Goal: Navigation & Orientation: Understand site structure

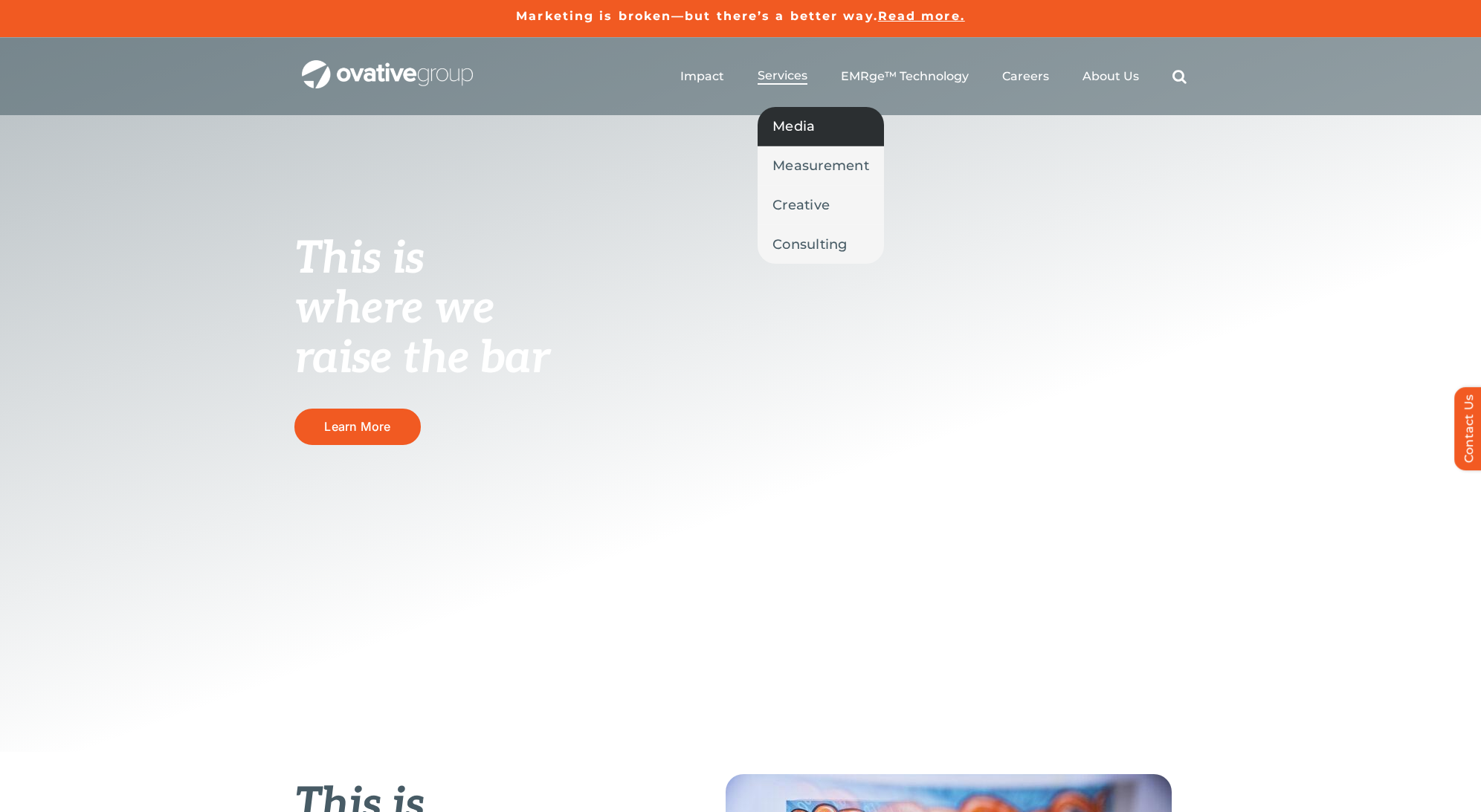
click at [806, 124] on span "Media" at bounding box center [793, 126] width 43 height 20
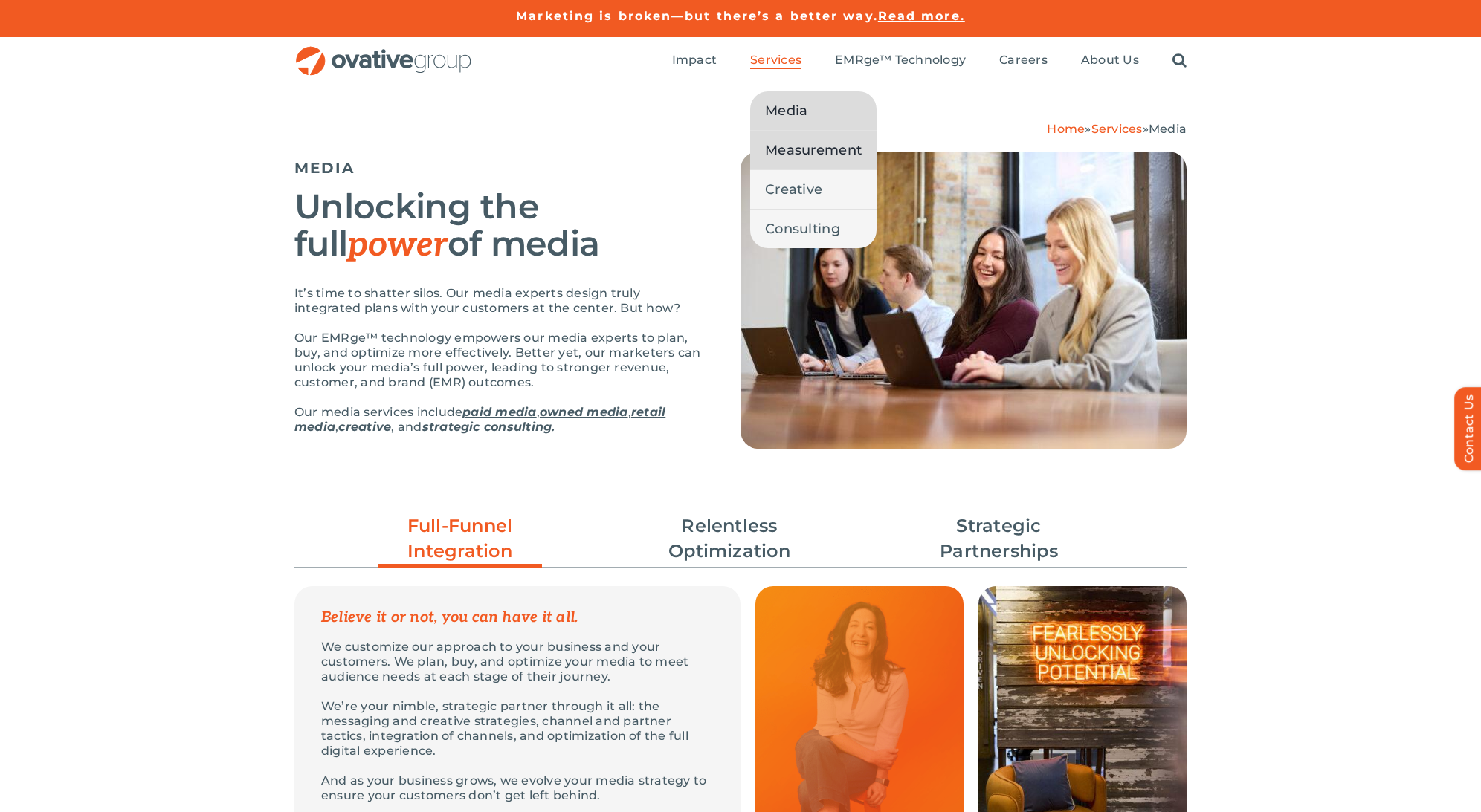
click at [825, 147] on span "Measurement" at bounding box center [813, 150] width 97 height 20
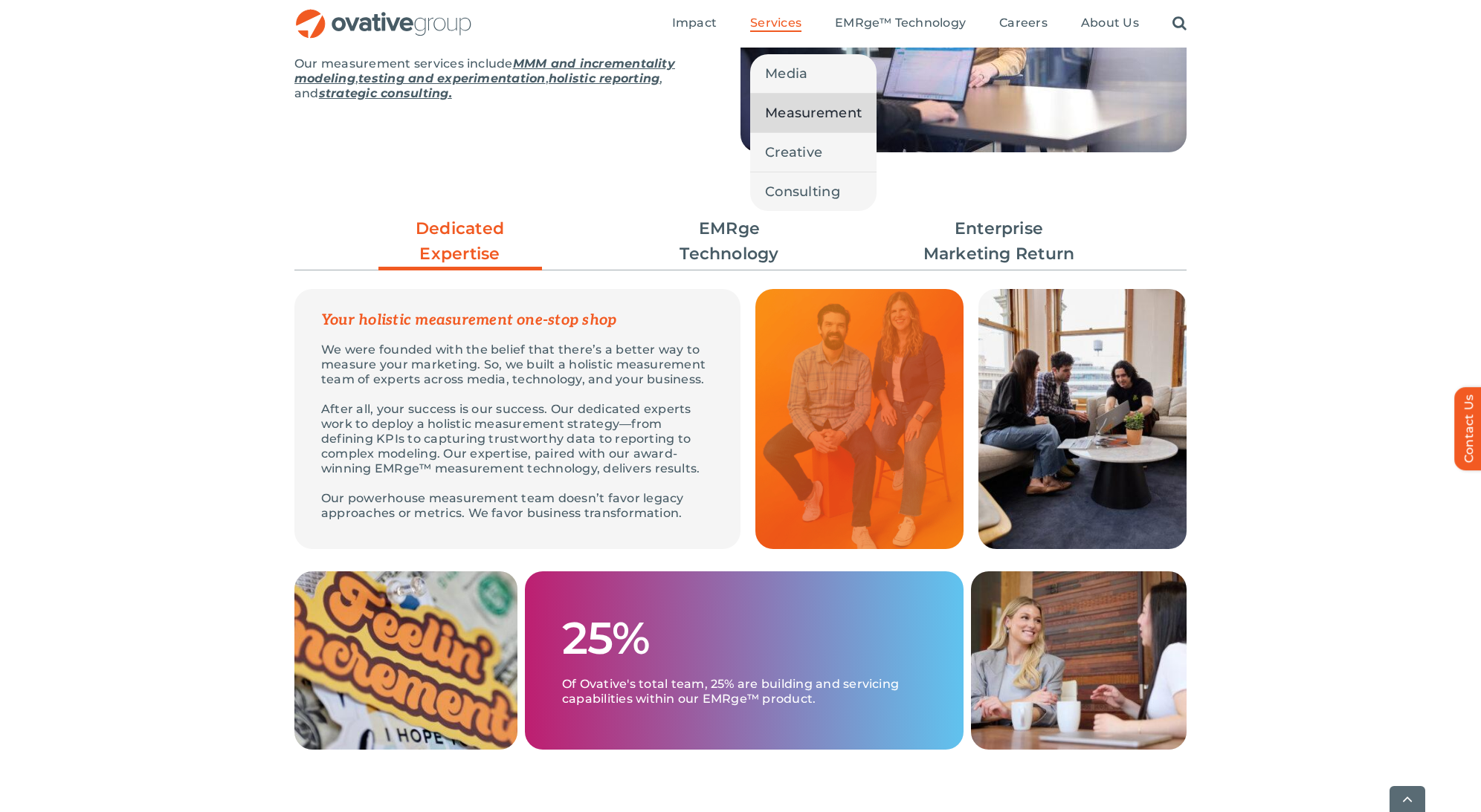
scroll to position [299, 0]
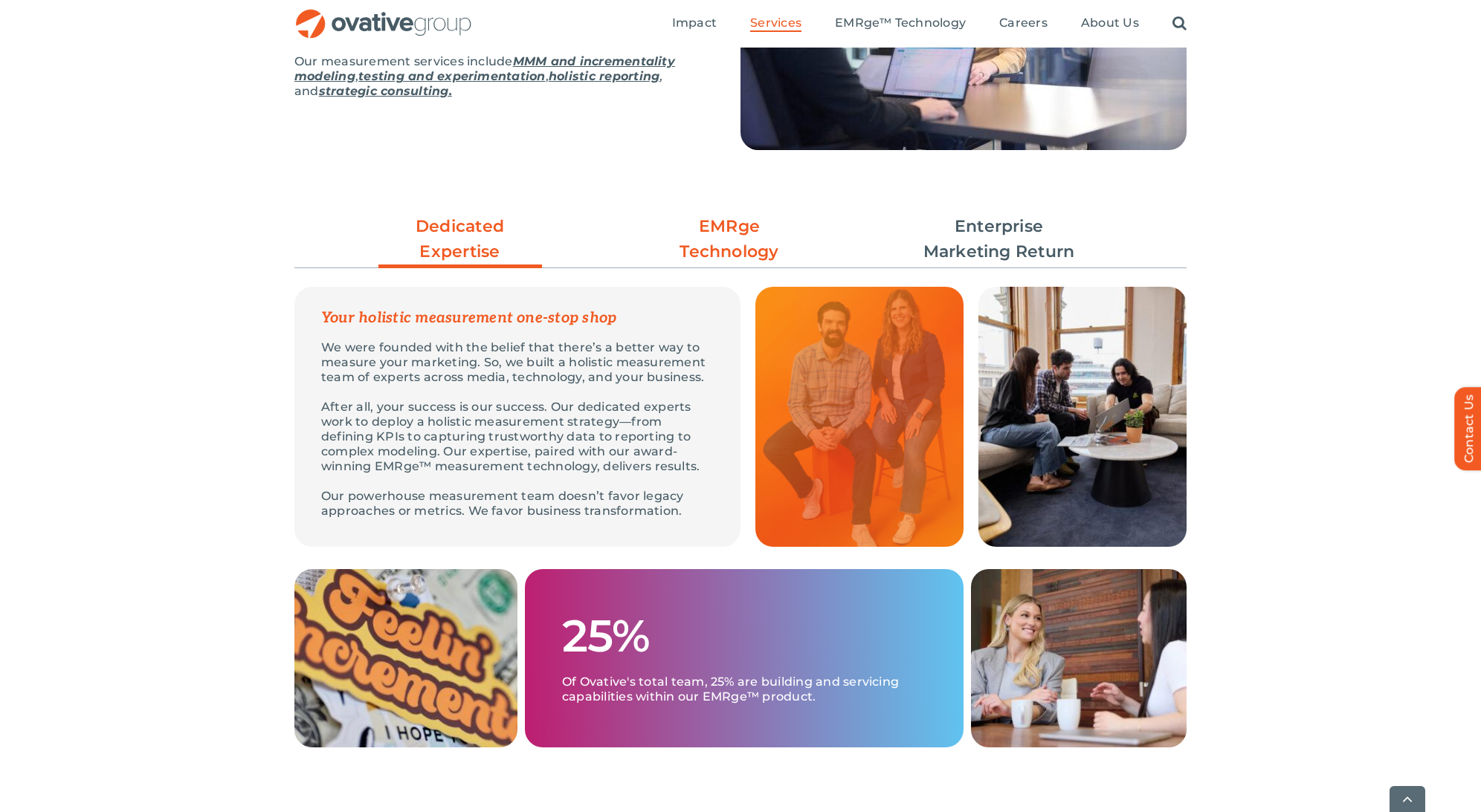
click at [743, 243] on link "EMRge Technology" at bounding box center [729, 239] width 164 height 51
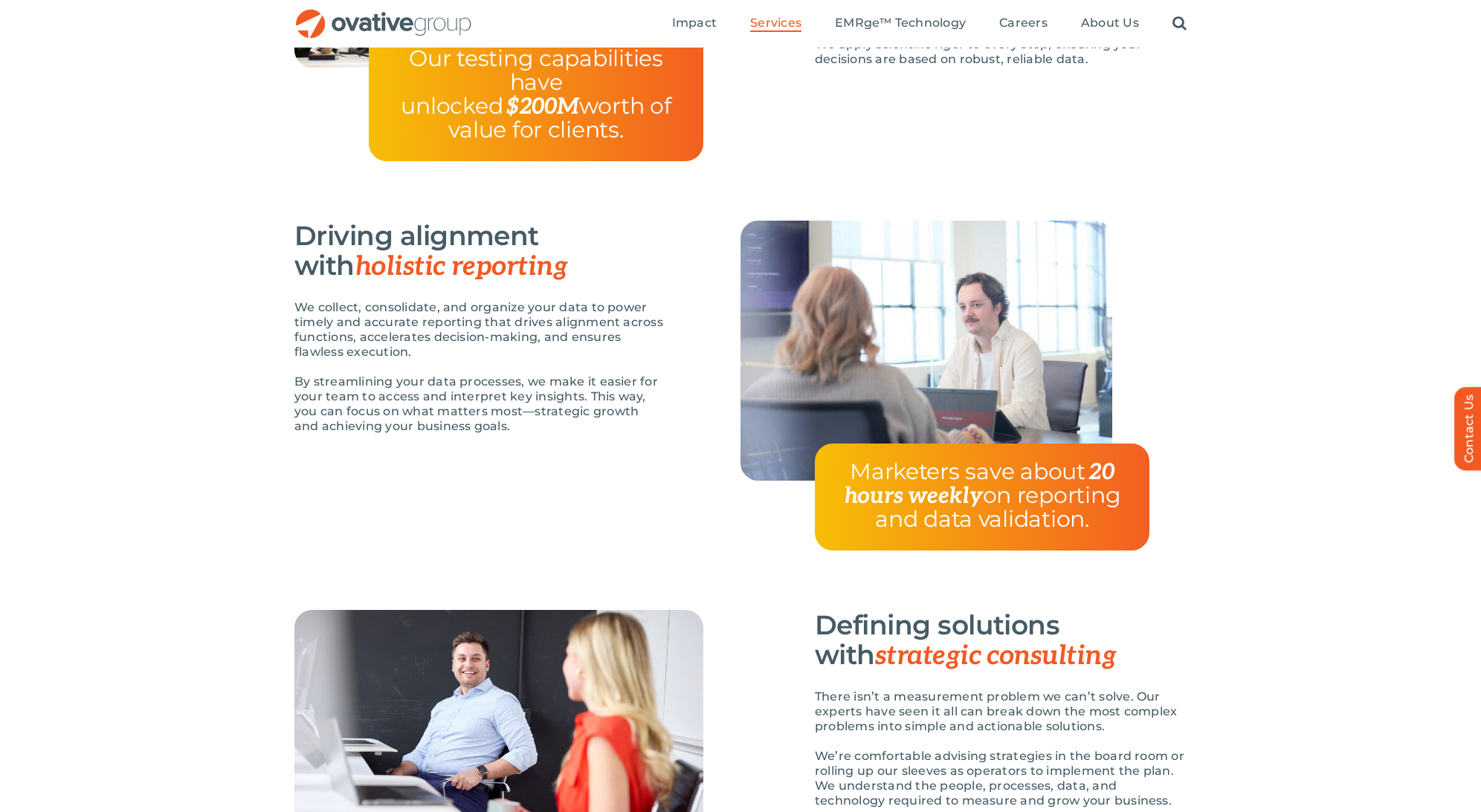
scroll to position [1271, 0]
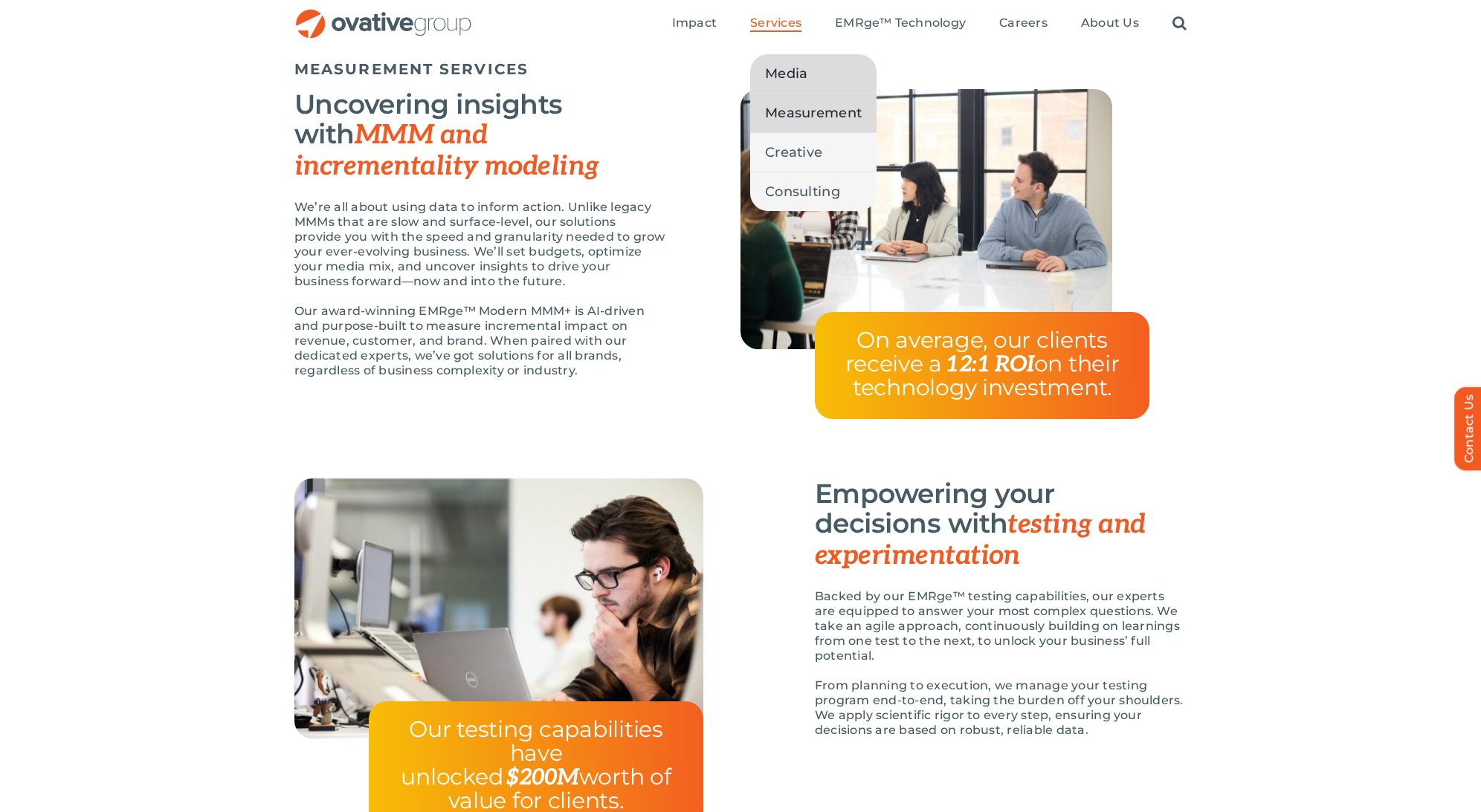
click at [797, 78] on span "Media" at bounding box center [786, 73] width 43 height 20
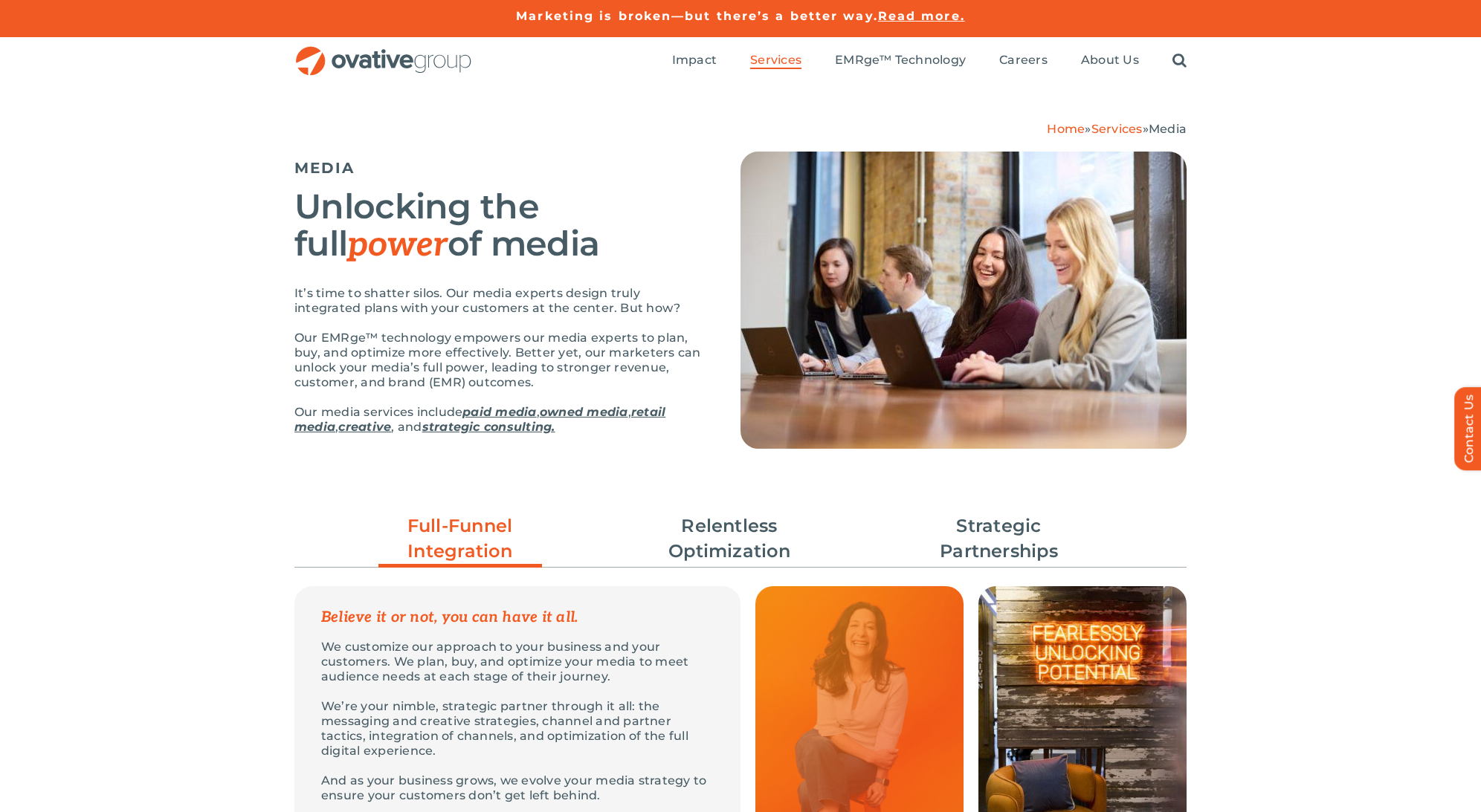
click at [1055, 130] on link "Home" at bounding box center [1065, 129] width 38 height 14
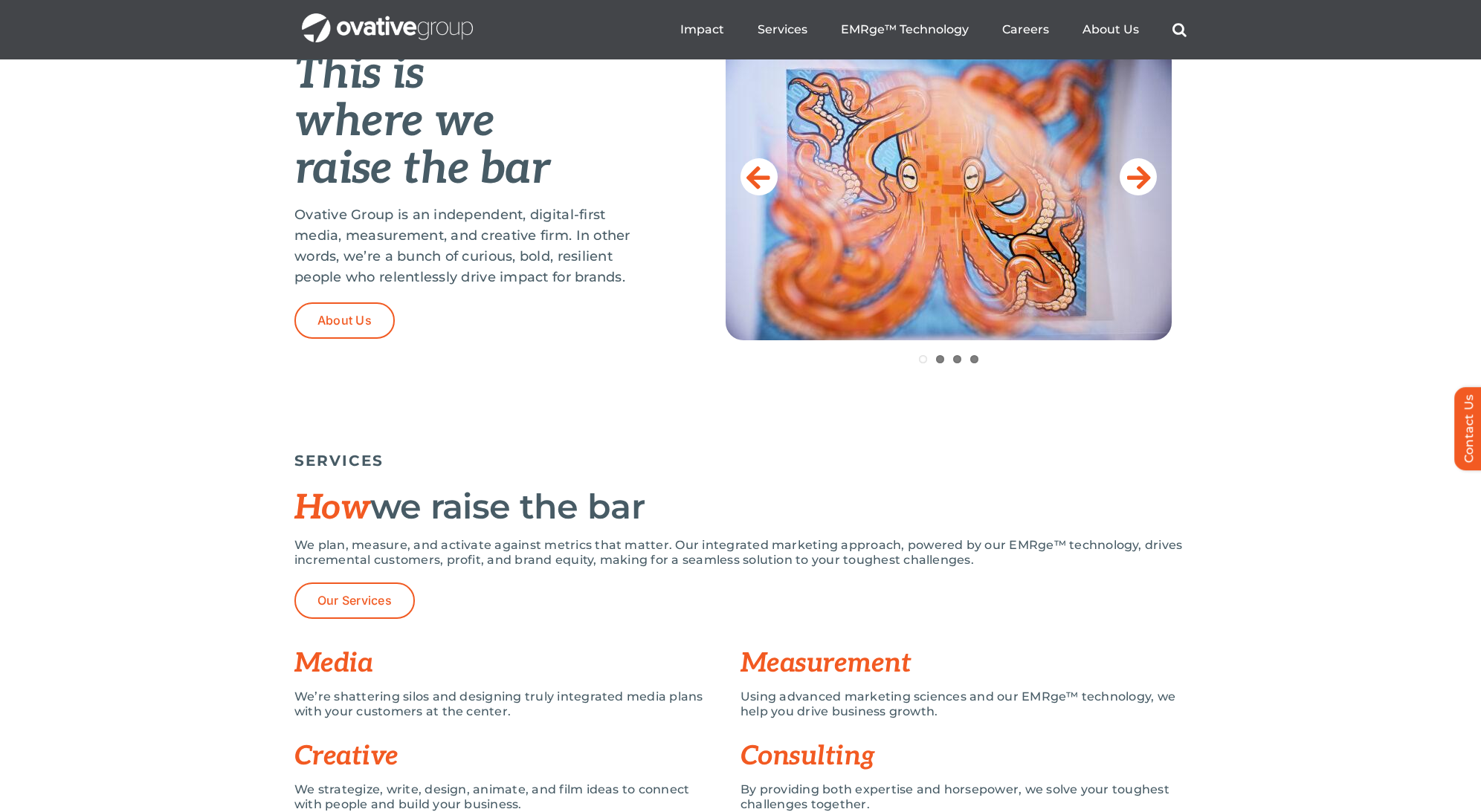
scroll to position [692, 0]
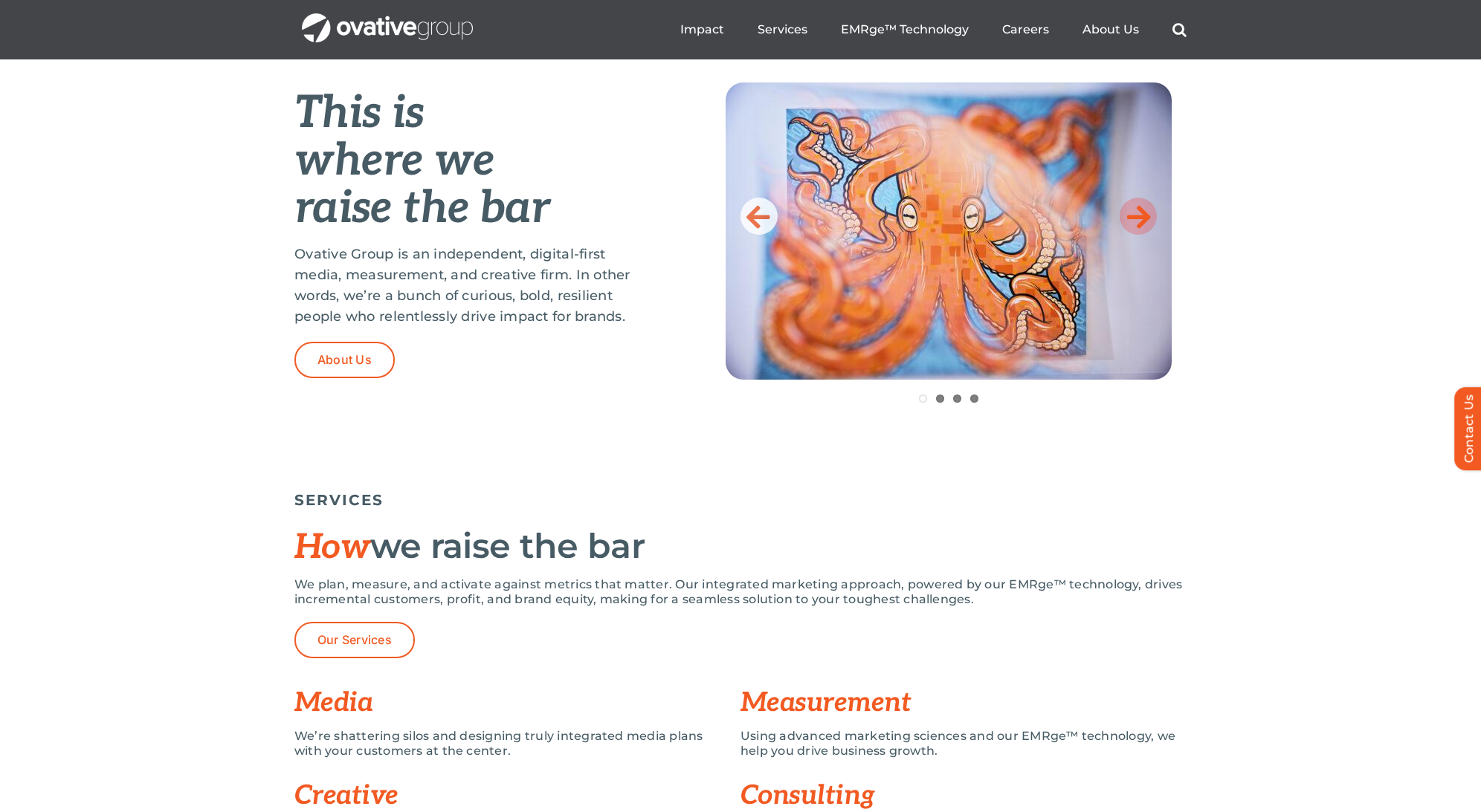
click at [1143, 206] on icon at bounding box center [1138, 216] width 24 height 29
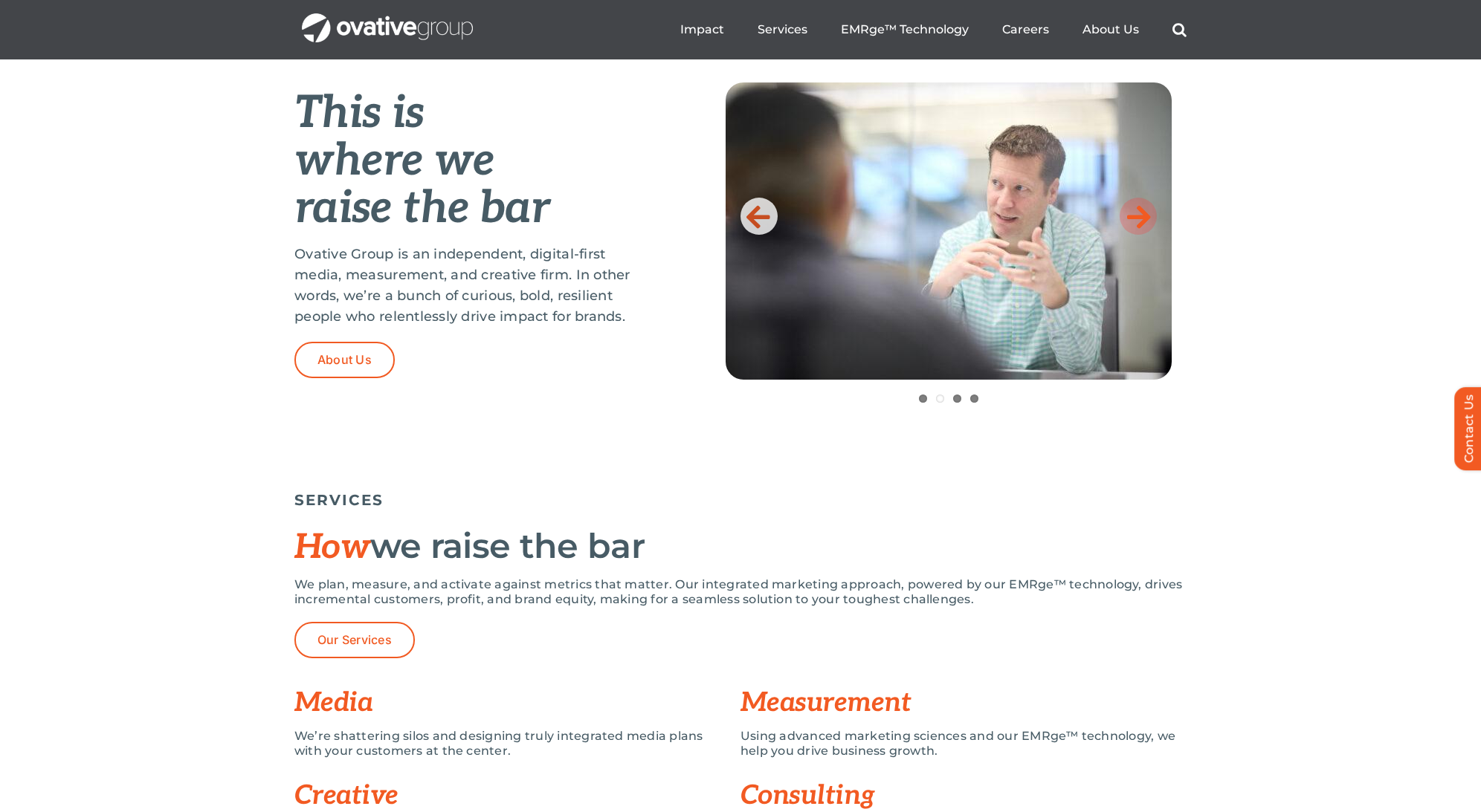
click at [1143, 206] on icon at bounding box center [1138, 216] width 24 height 29
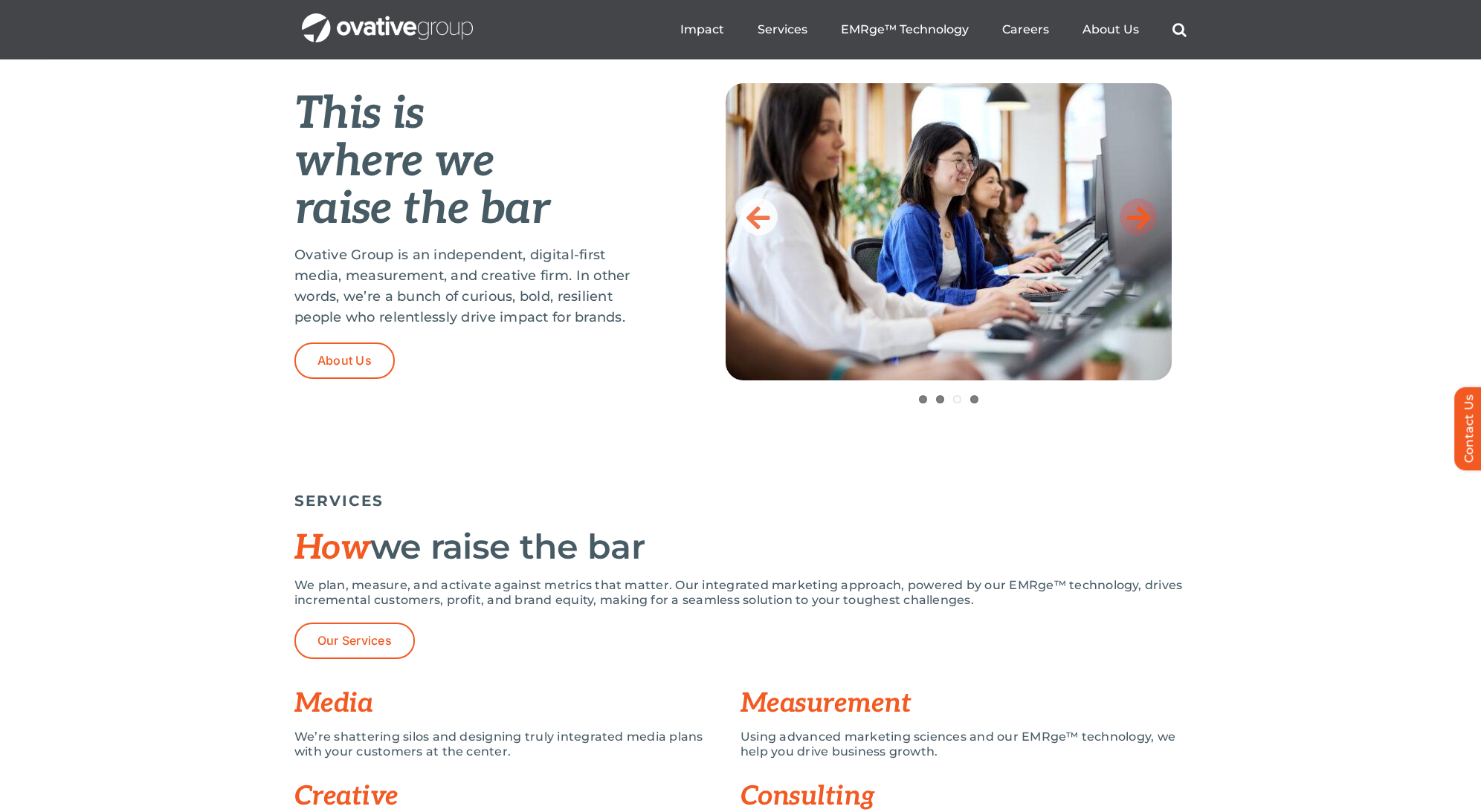
click at [1143, 206] on icon at bounding box center [1138, 217] width 24 height 29
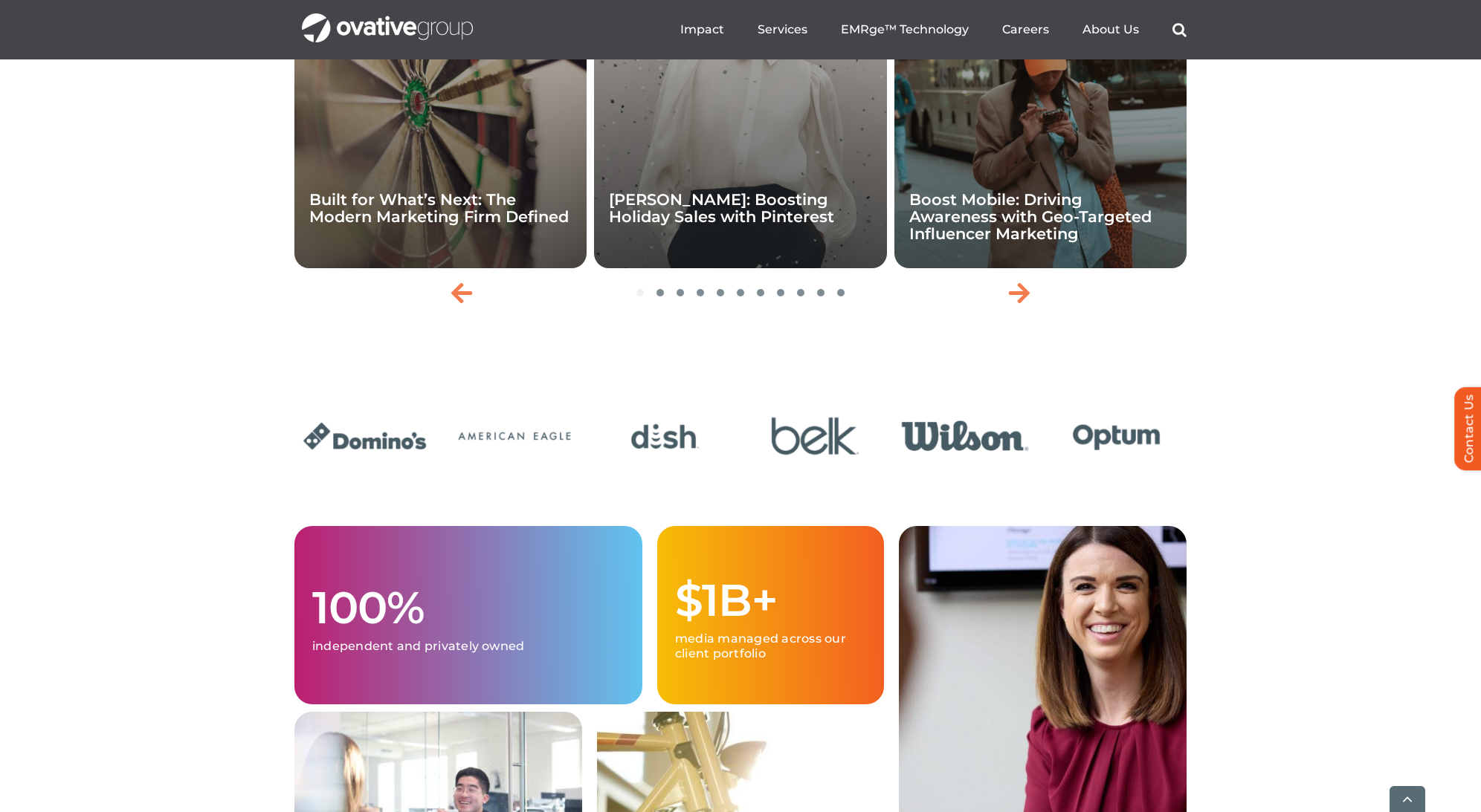
scroll to position [3415, 0]
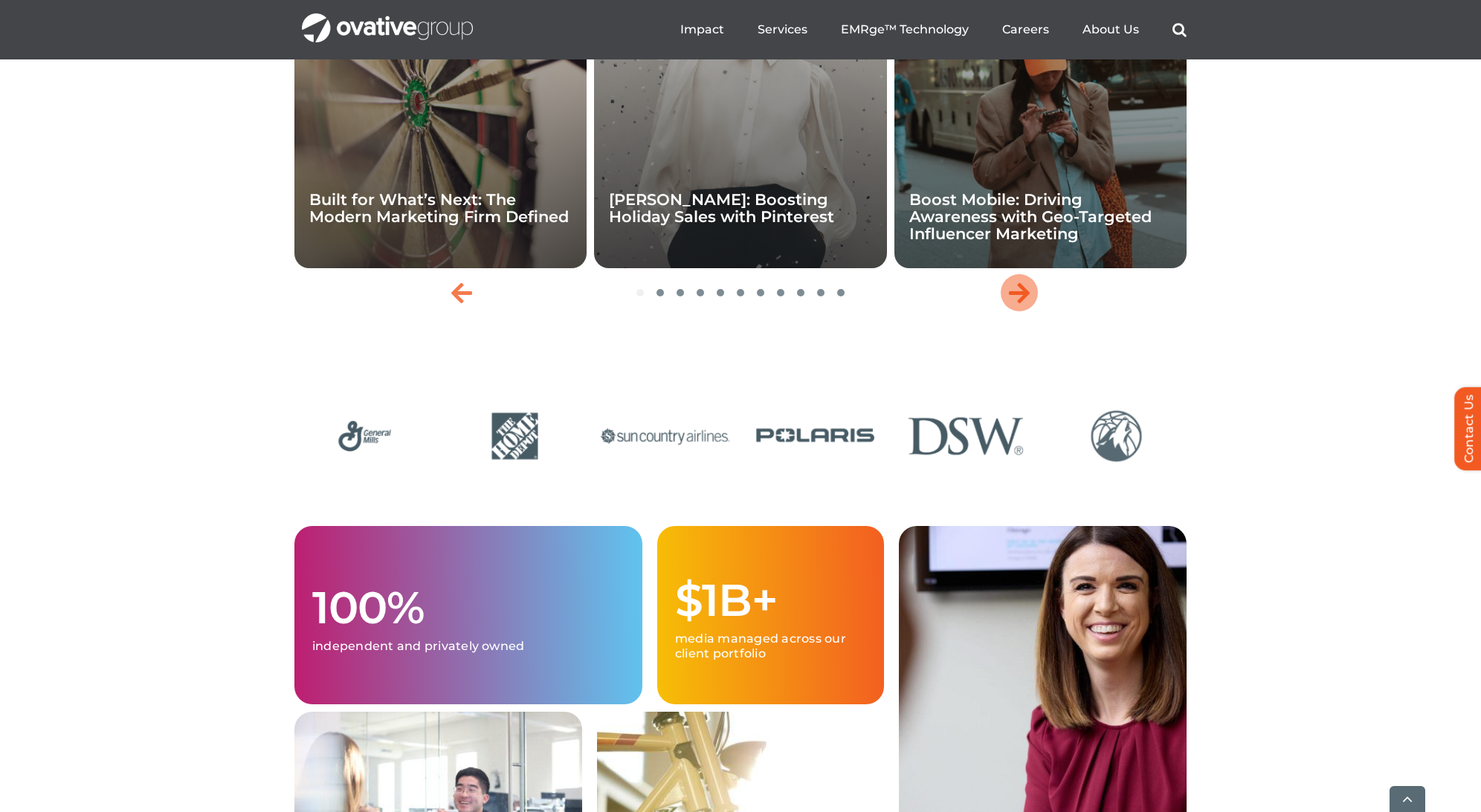
click at [1020, 305] on icon "Next slide" at bounding box center [1019, 293] width 20 height 24
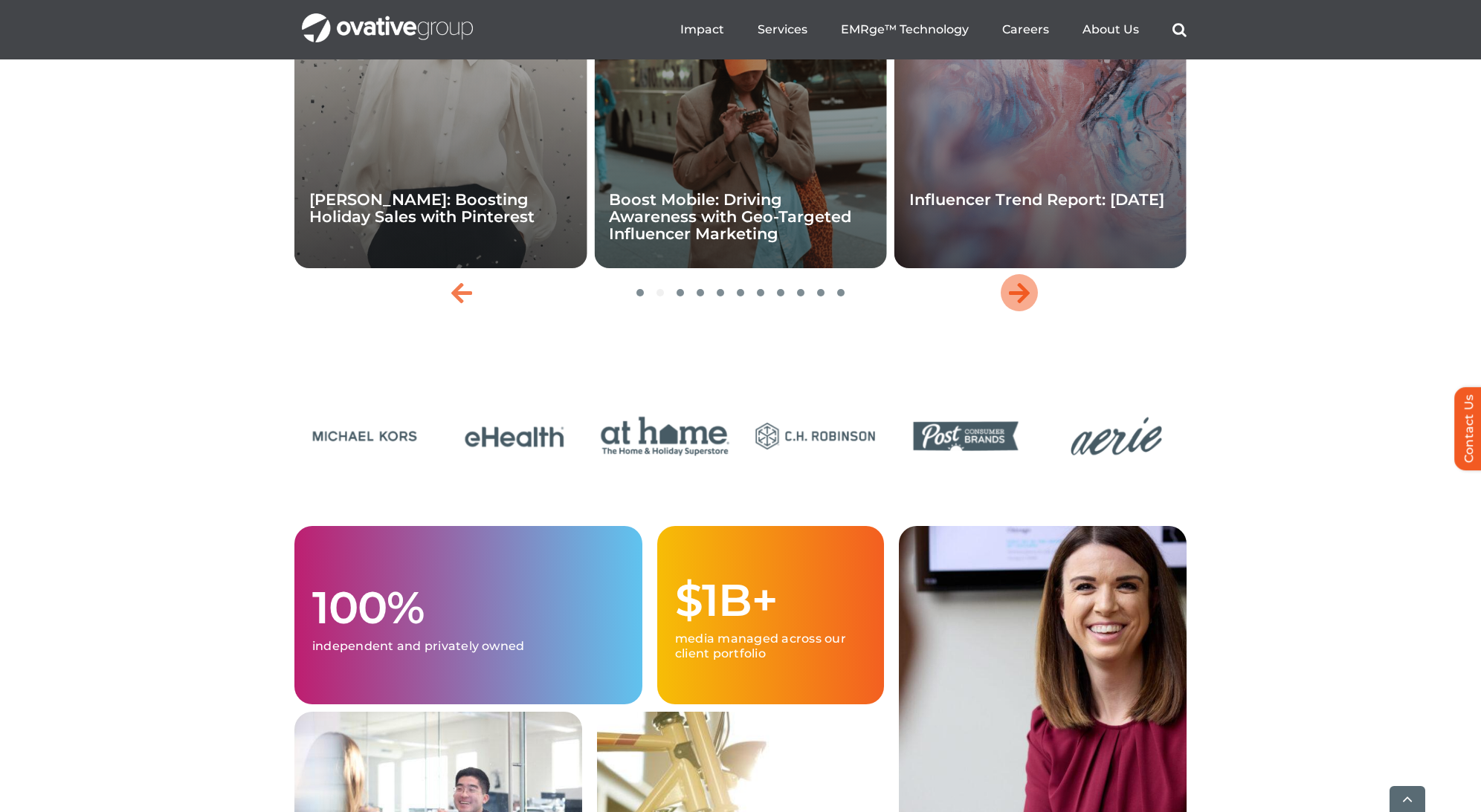
click at [1020, 305] on icon "Next slide" at bounding box center [1019, 293] width 20 height 24
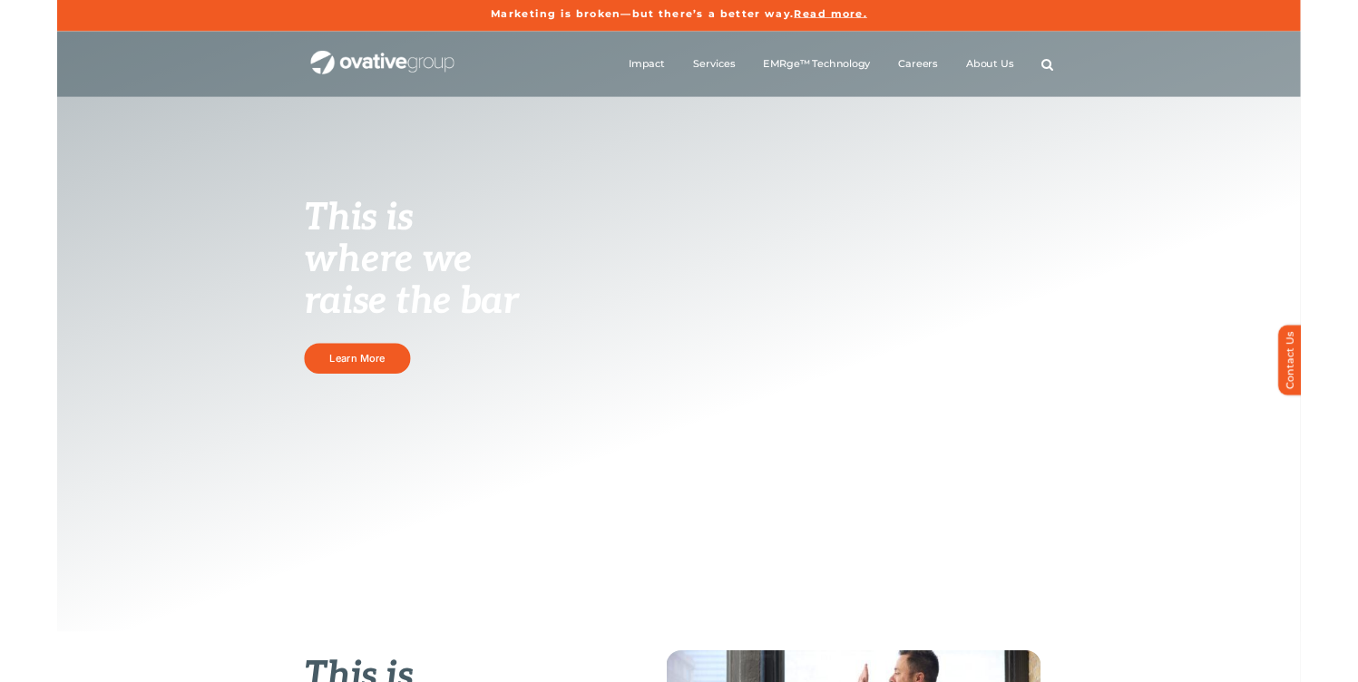
scroll to position [0, 0]
